Goal: Transaction & Acquisition: Purchase product/service

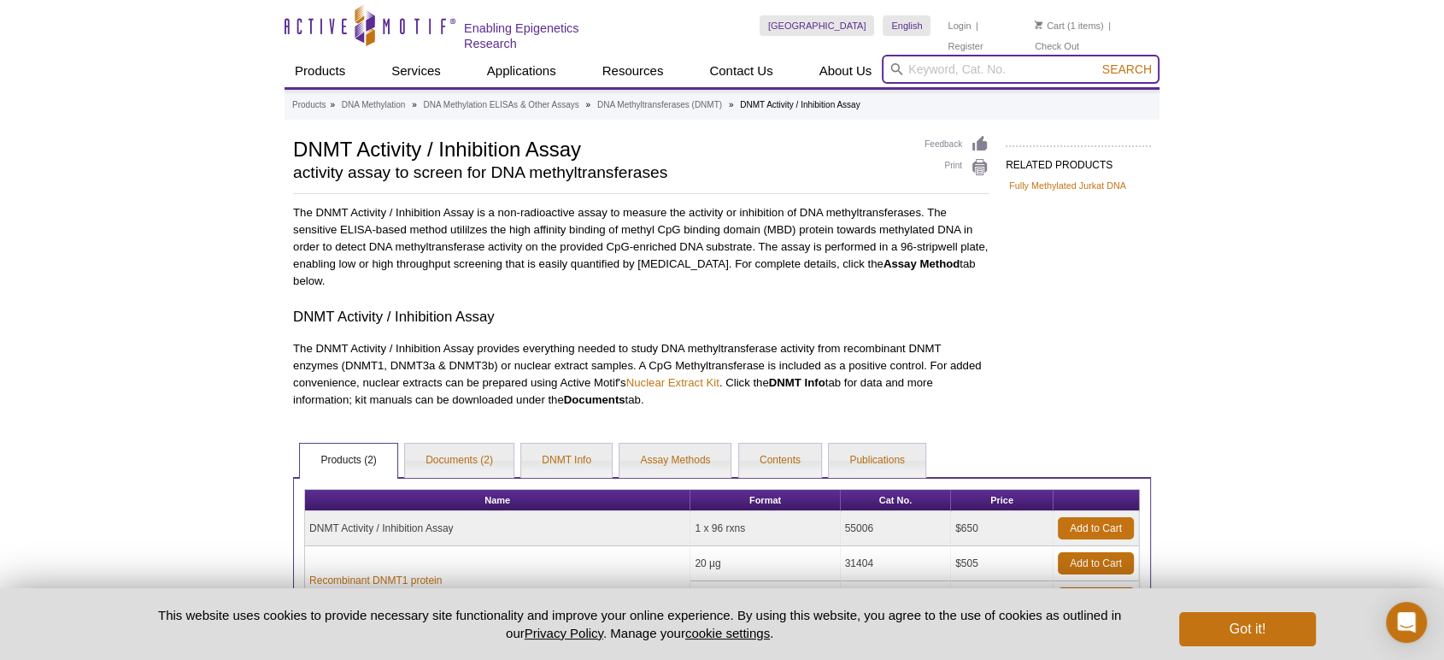
click at [979, 73] on input "search" at bounding box center [1021, 69] width 278 height 29
type input "65683"
click at [1097, 62] on button "Search" at bounding box center [1127, 69] width 60 height 15
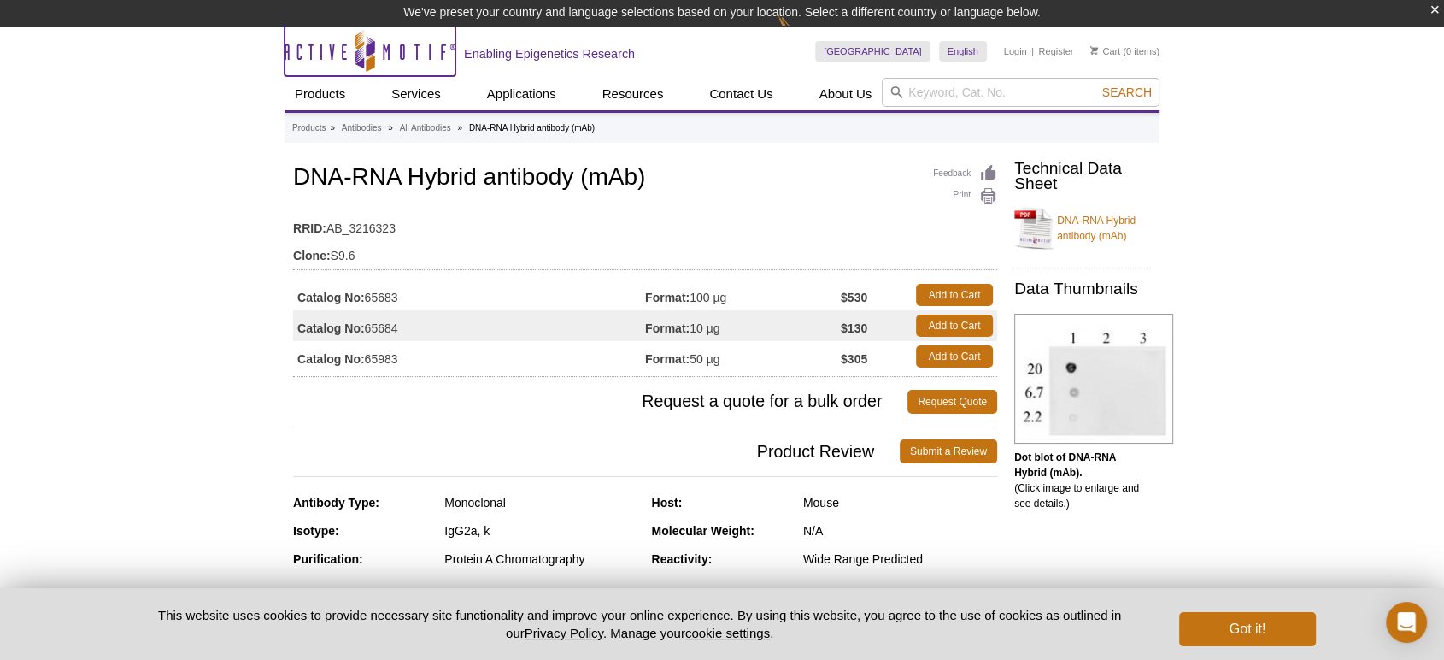
click at [322, 58] on icon "Active Motif Logo" at bounding box center [370, 51] width 171 height 42
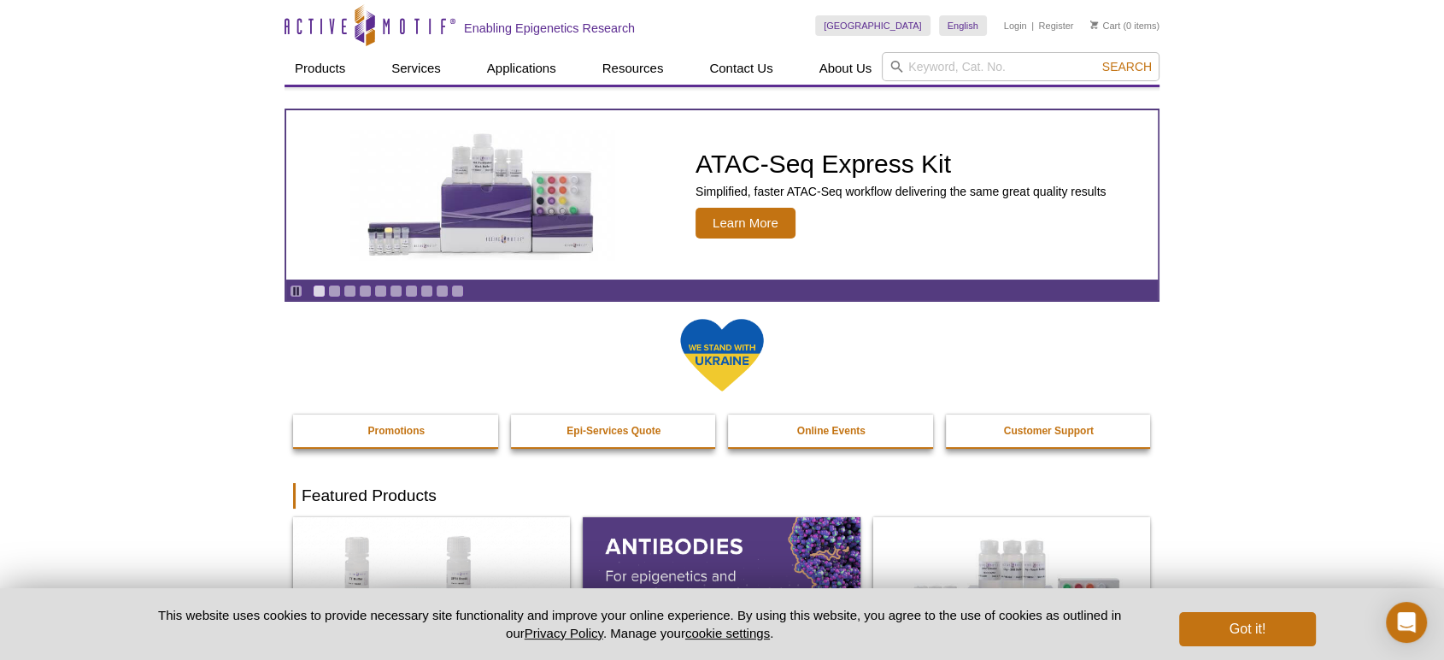
drag, startPoint x: 0, startPoint y: 0, endPoint x: 72, endPoint y: 175, distance: 189.3
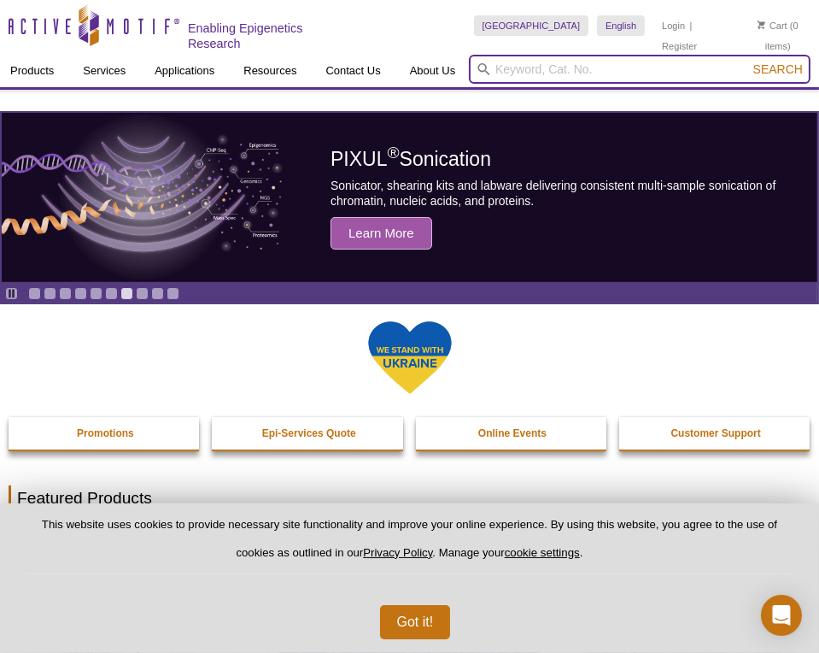
click at [608, 71] on input "search" at bounding box center [640, 69] width 342 height 29
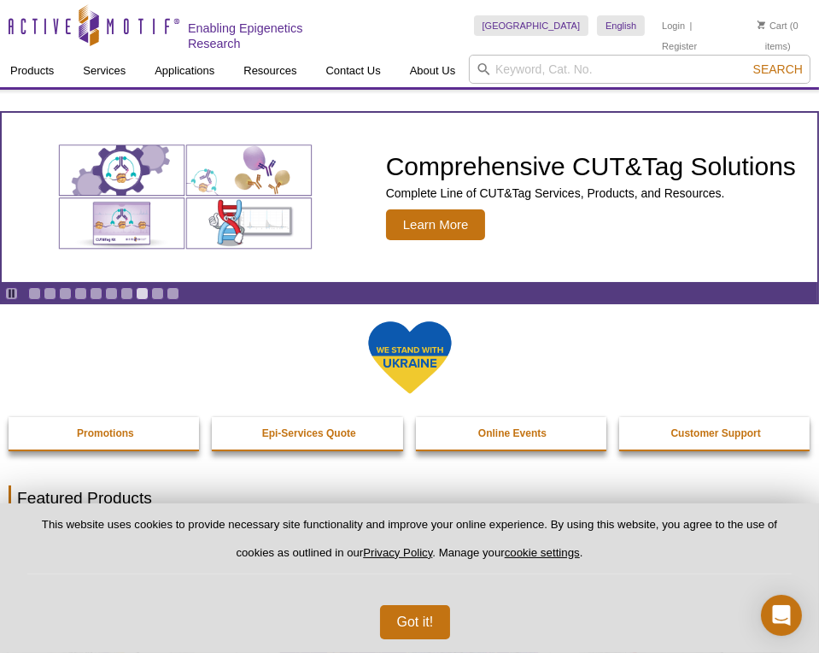
click at [390, 15] on div "Skip to content Active Motif Logo Enabling Epigenetics Research" at bounding box center [237, 27] width 474 height 55
click at [561, 67] on input "search" at bounding box center [640, 69] width 342 height 29
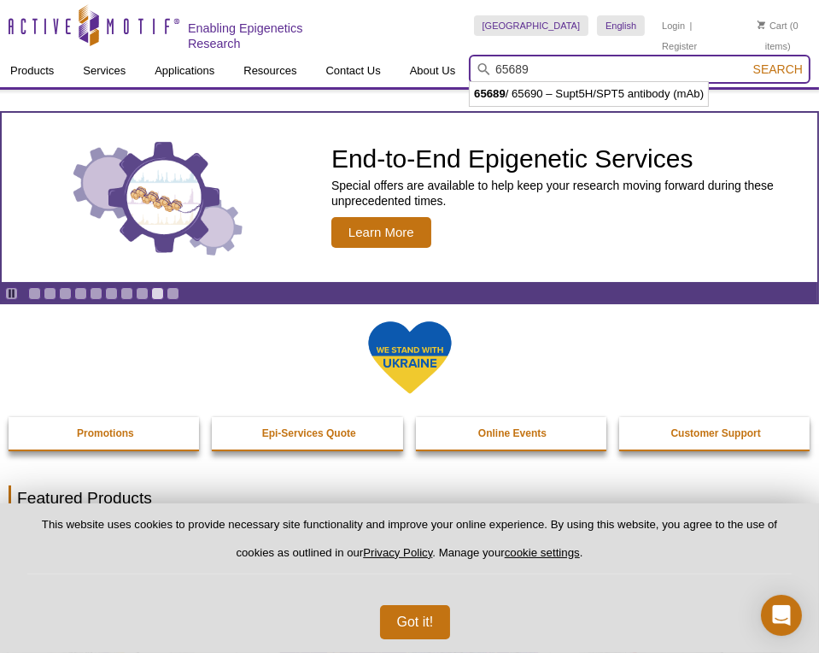
type input "65689"
click at [749, 62] on button "Search" at bounding box center [779, 69] width 60 height 15
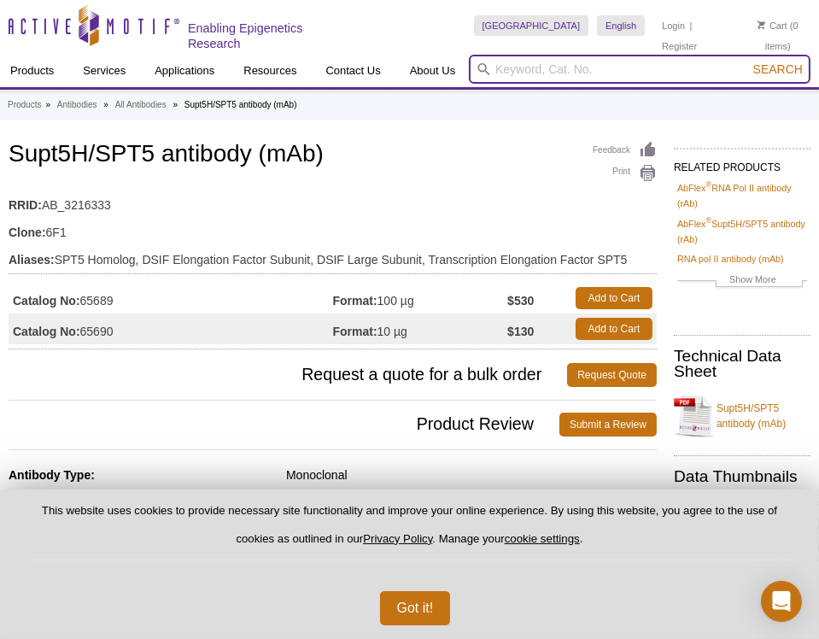
click at [559, 67] on input "search" at bounding box center [640, 69] width 342 height 29
type input "65683"
click at [749, 62] on button "Search" at bounding box center [779, 69] width 60 height 15
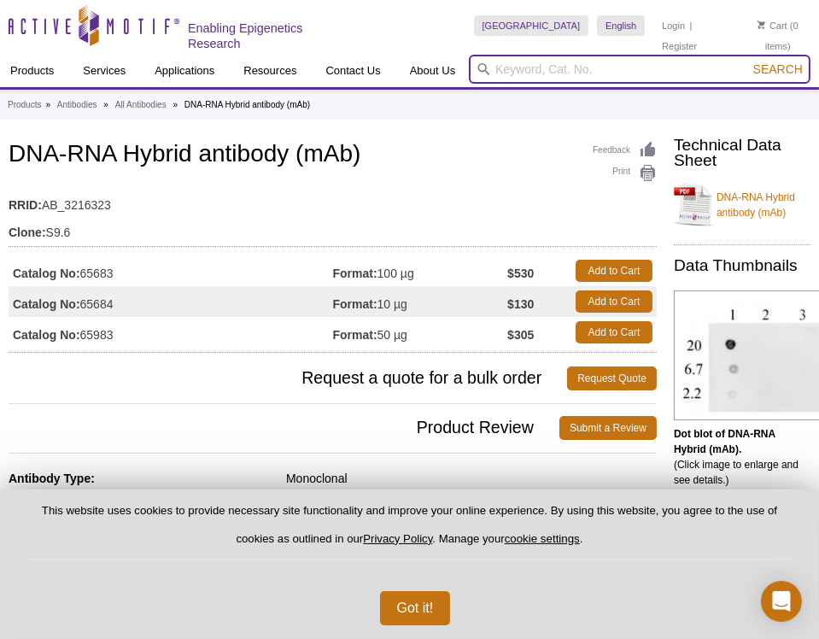
click at [566, 55] on input "search" at bounding box center [640, 69] width 342 height 29
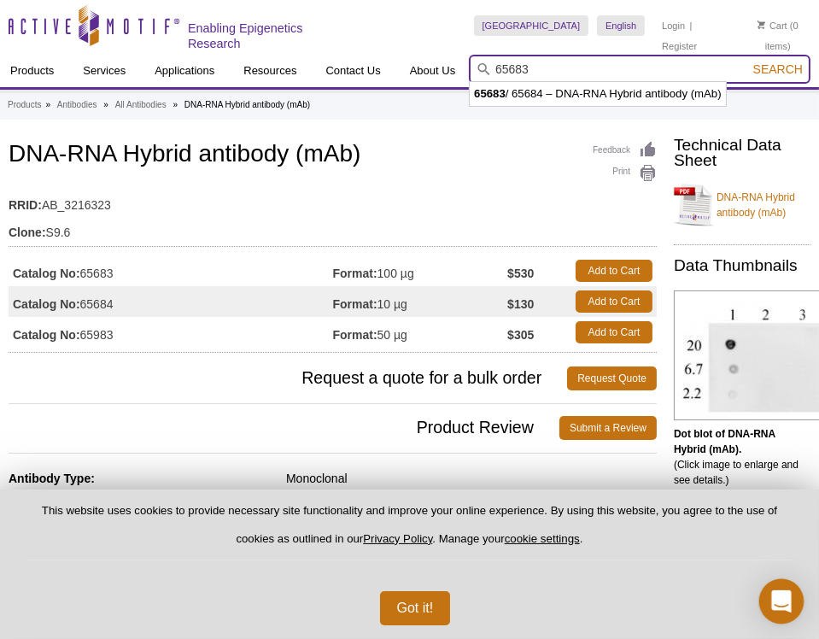
type input "65683"
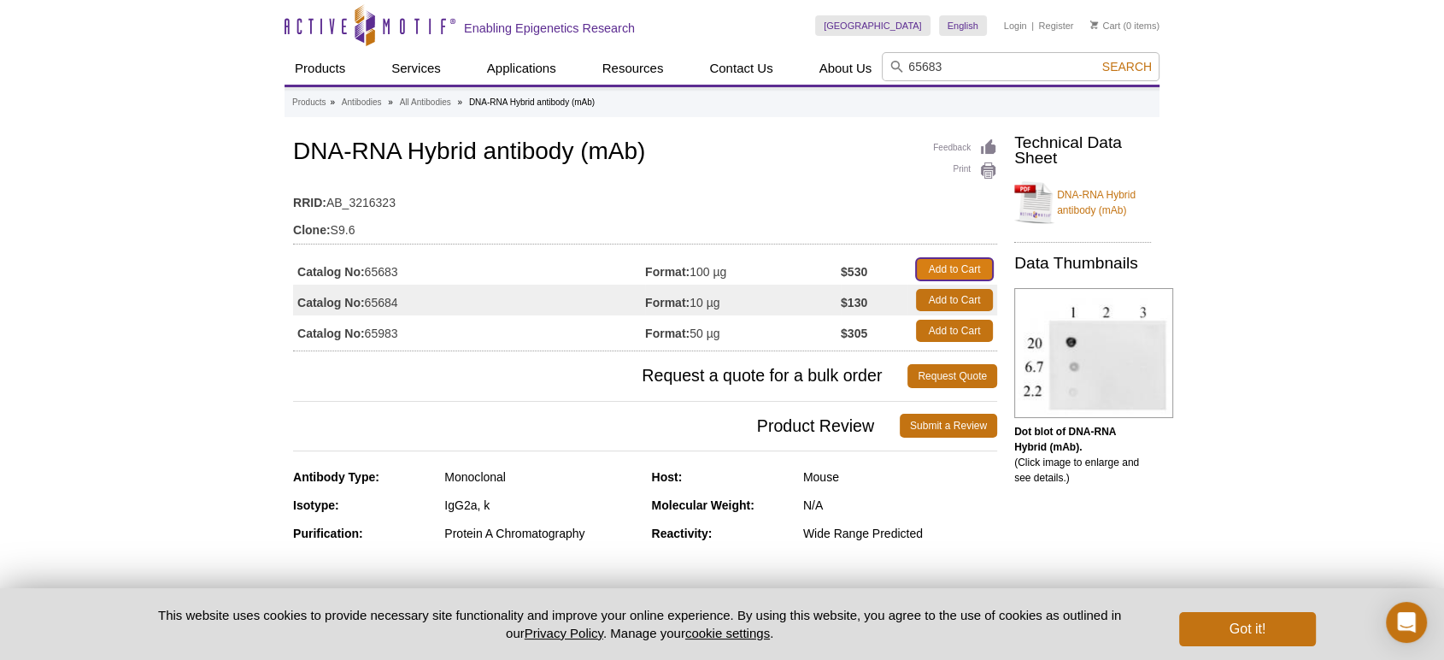
click at [819, 271] on link "Add to Cart" at bounding box center [954, 269] width 77 height 22
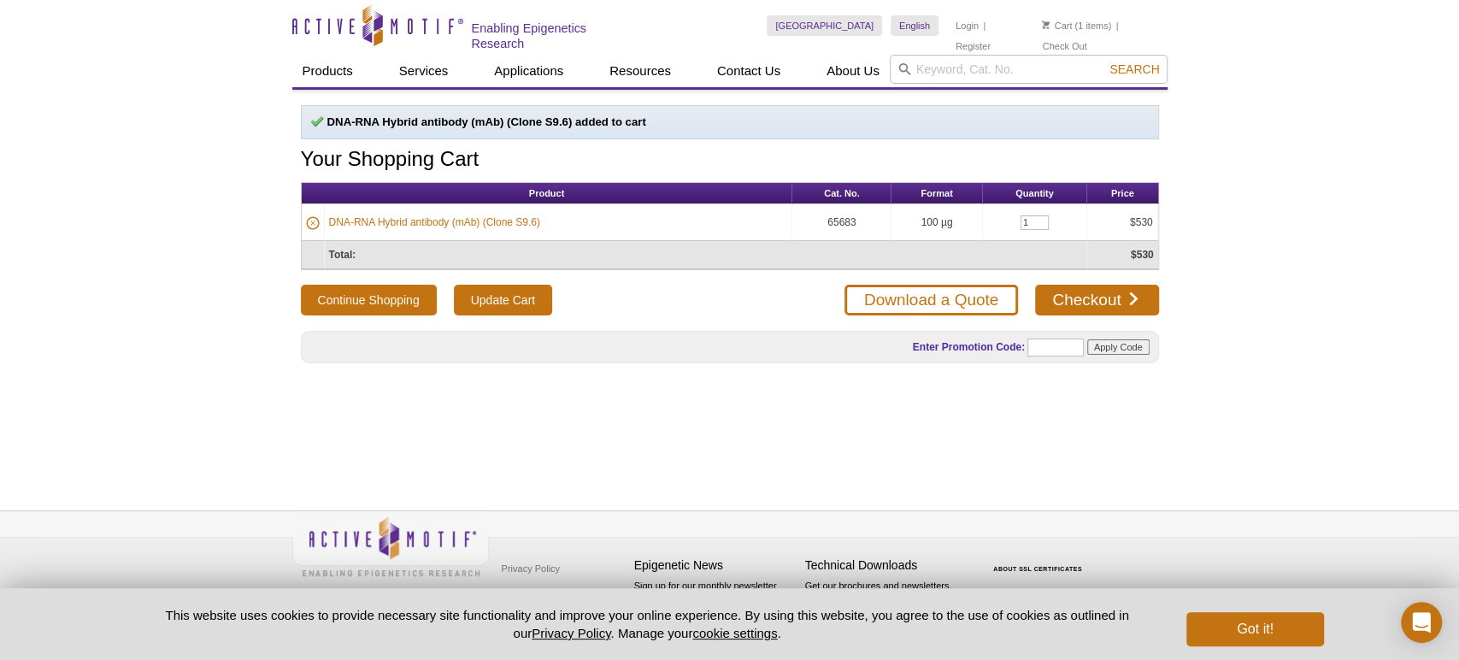
click at [1426, 224] on div "Active Motif Logo Enabling Epigenetics Research 1 Search Skip to content Active…" at bounding box center [729, 330] width 1459 height 660
drag, startPoint x: 1048, startPoint y: 216, endPoint x: 1004, endPoint y: 217, distance: 43.6
click at [1004, 217] on td "1" at bounding box center [1035, 222] width 104 height 37
click at [1265, 291] on div "Active Motif Logo Enabling Epigenetics Research 1 Search Skip to content Active…" at bounding box center [729, 330] width 1459 height 660
click at [1107, 295] on link "Checkout" at bounding box center [1096, 300] width 123 height 31
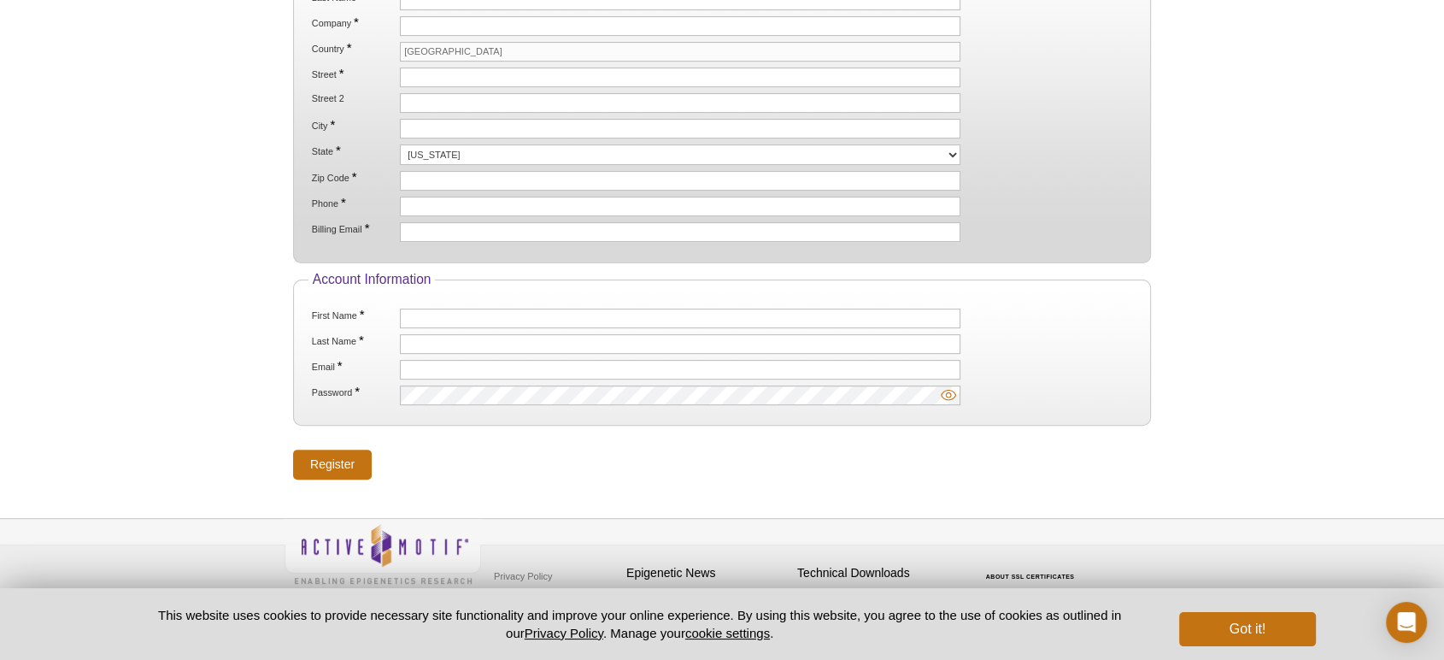
scroll to position [488, 0]
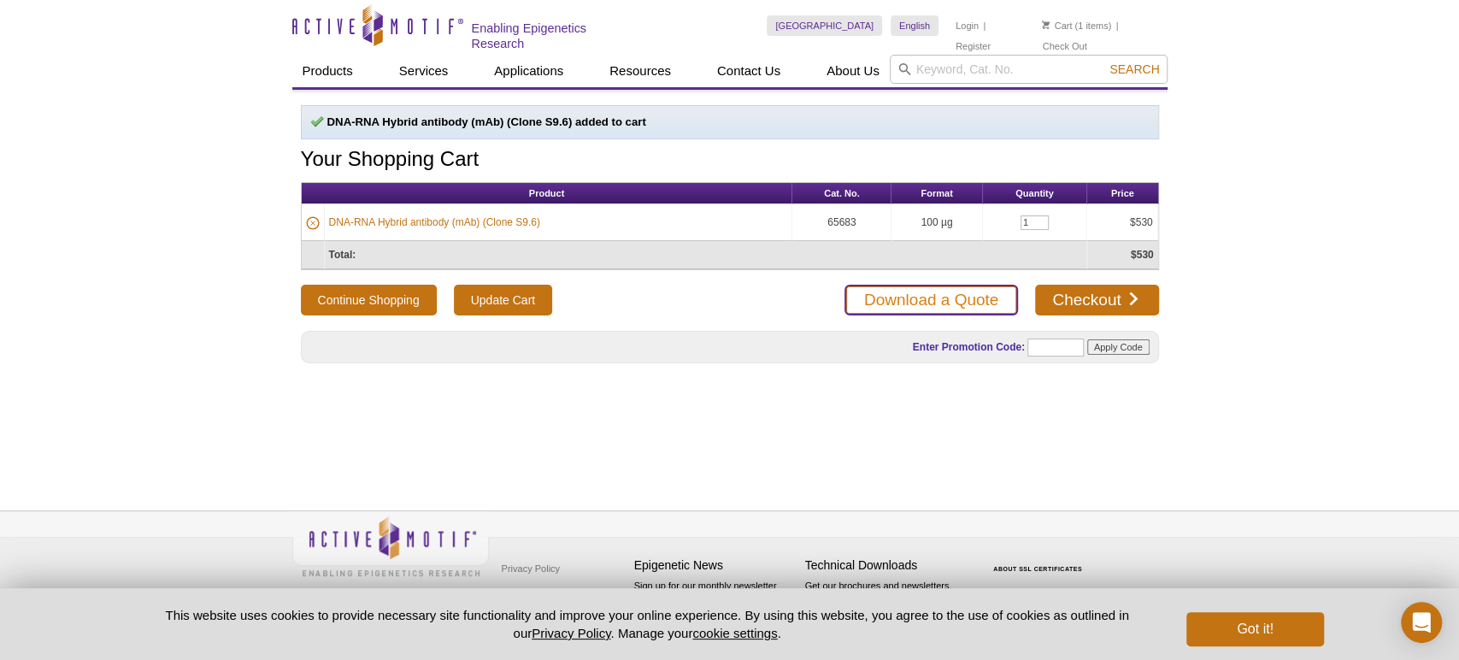
click at [936, 298] on link "Download a Quote" at bounding box center [930, 300] width 173 height 31
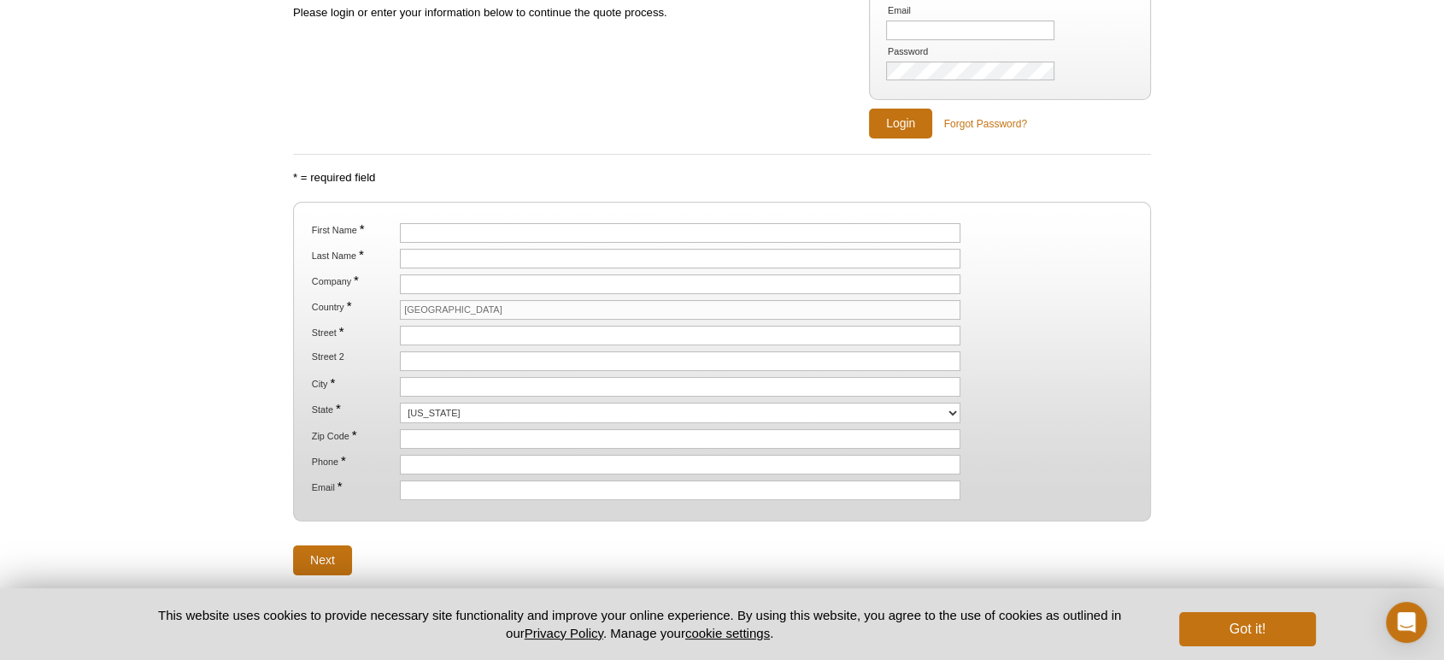
scroll to position [282, 0]
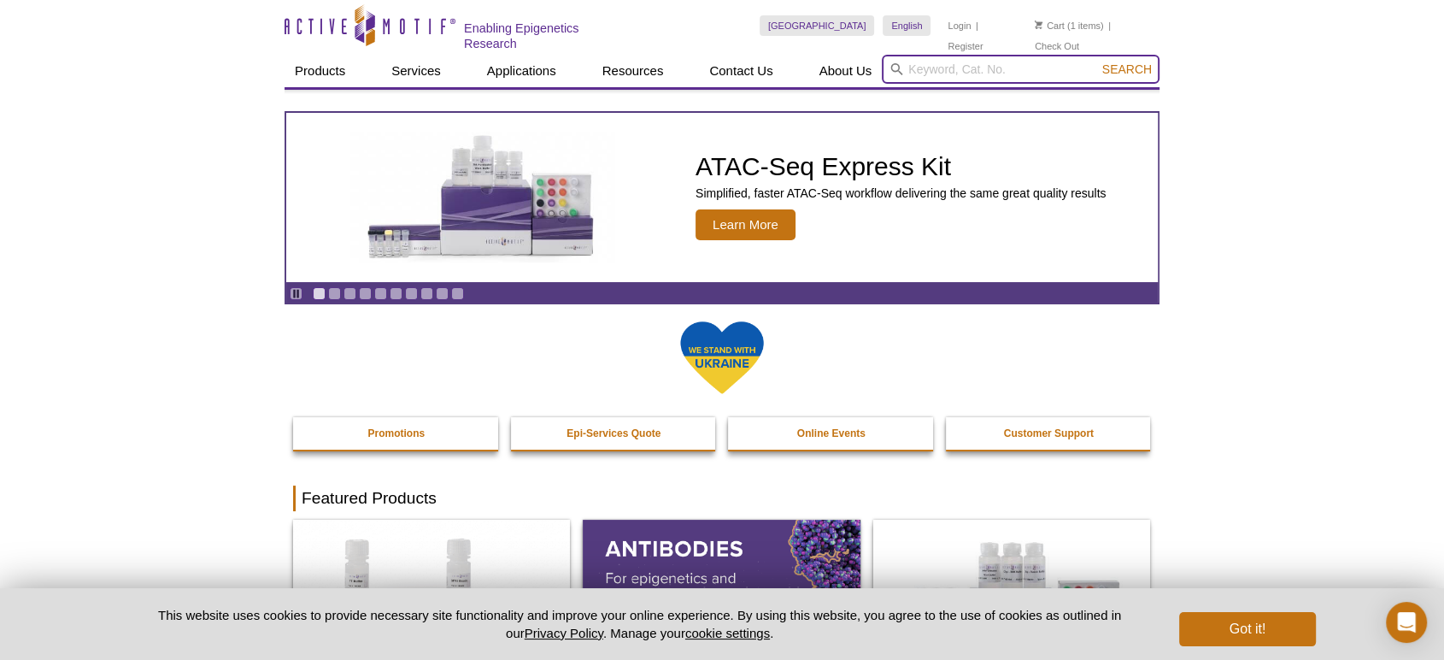
click at [991, 72] on input "search" at bounding box center [1021, 69] width 278 height 29
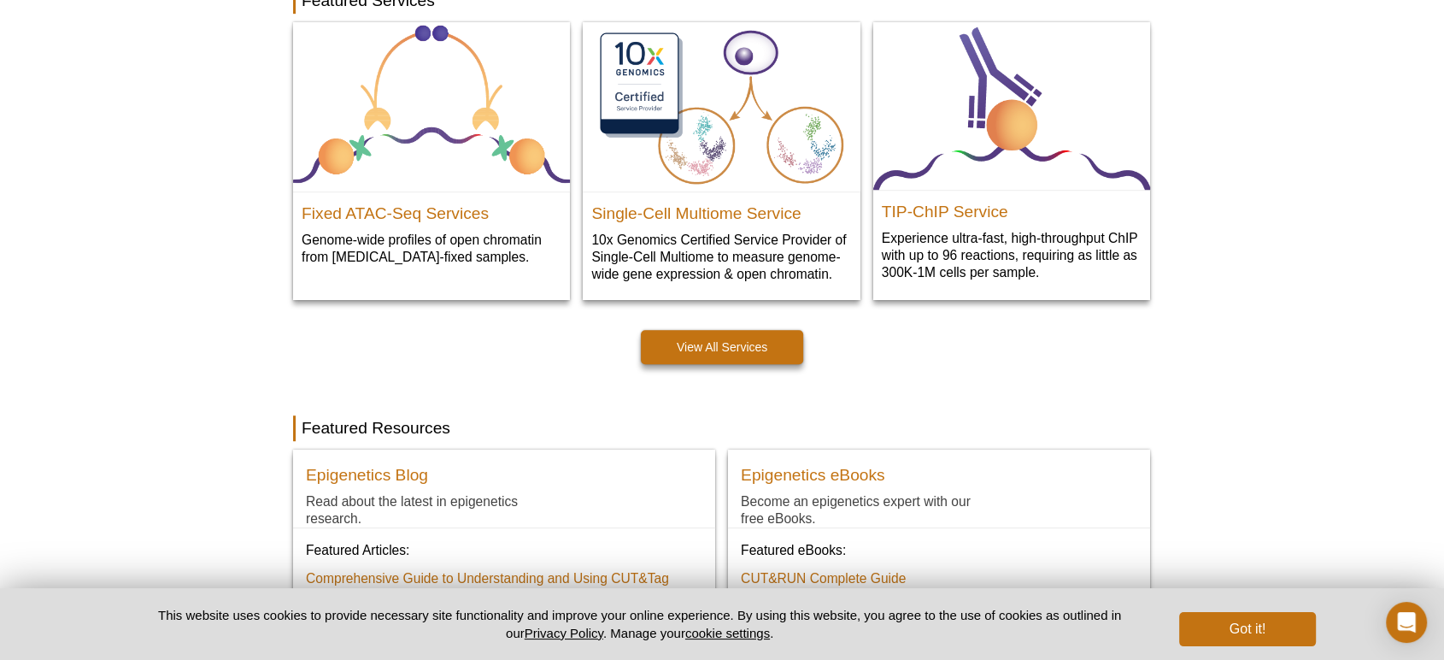
scroll to position [1139, 0]
